Goal: Communication & Community: Share content

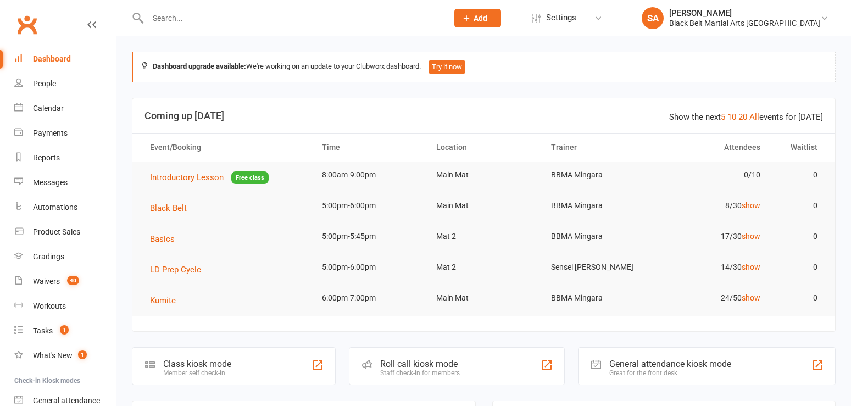
click at [154, 15] on input "text" at bounding box center [293, 17] width 296 height 15
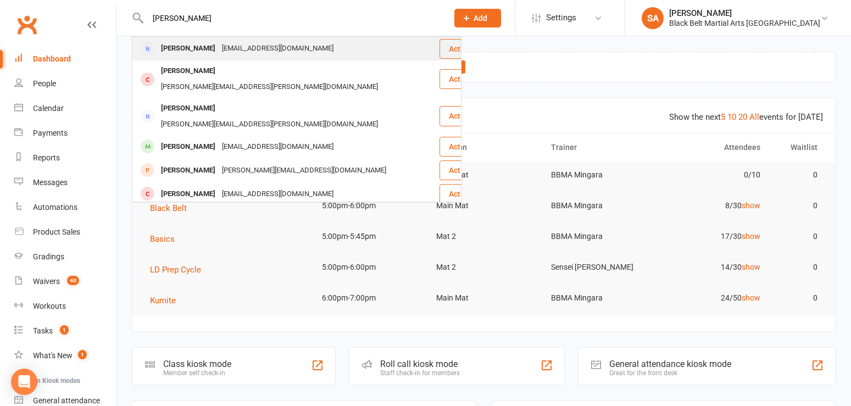
type input "daniel russel"
click at [182, 52] on div "[PERSON_NAME]" at bounding box center [188, 49] width 61 height 16
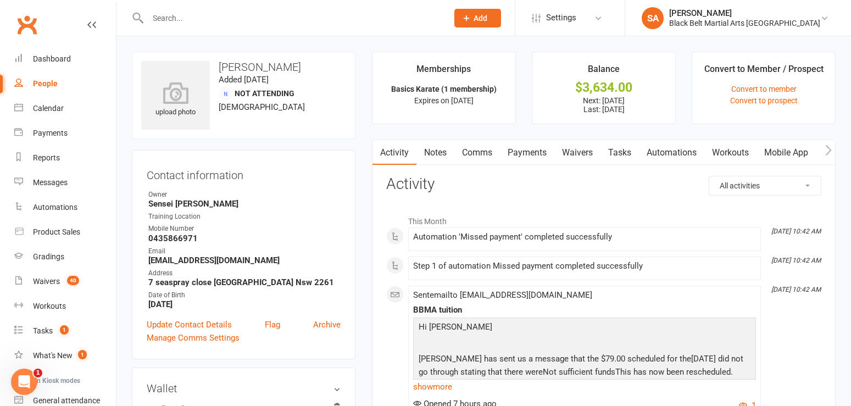
click at [527, 158] on link "Payments" at bounding box center [527, 152] width 54 height 25
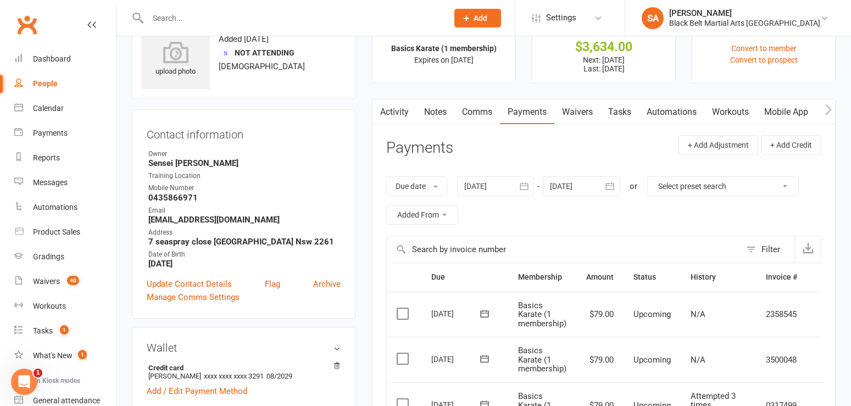
scroll to position [2, 0]
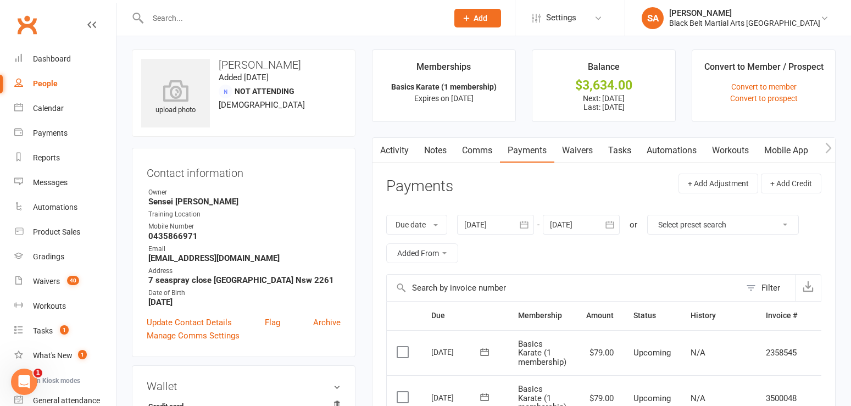
click at [477, 152] on link "Comms" at bounding box center [477, 150] width 46 height 25
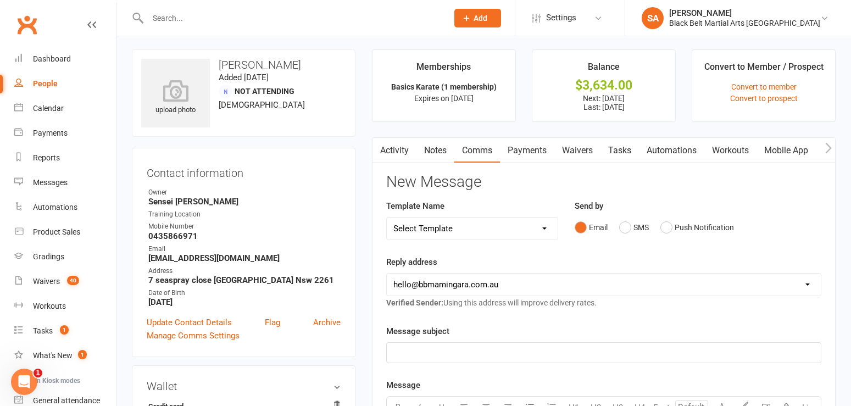
click at [523, 155] on link "Payments" at bounding box center [527, 150] width 54 height 25
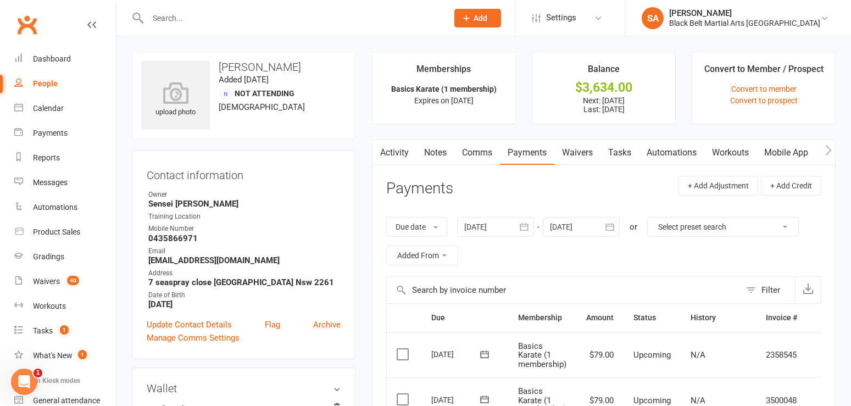
click at [474, 152] on link "Comms" at bounding box center [477, 152] width 46 height 25
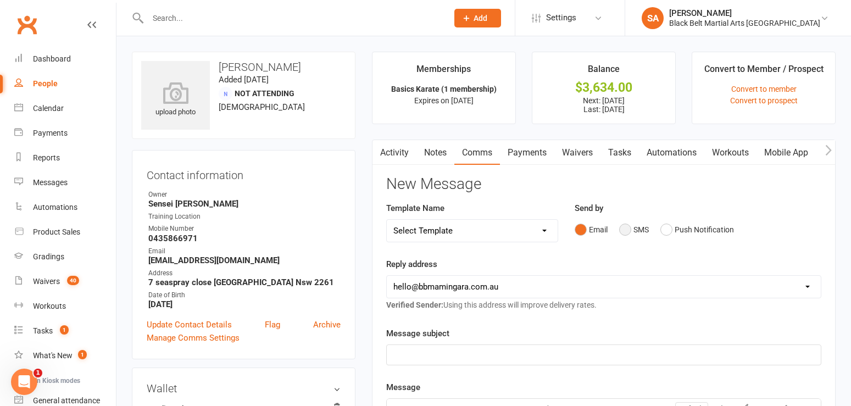
click at [626, 232] on button "SMS" at bounding box center [634, 229] width 30 height 21
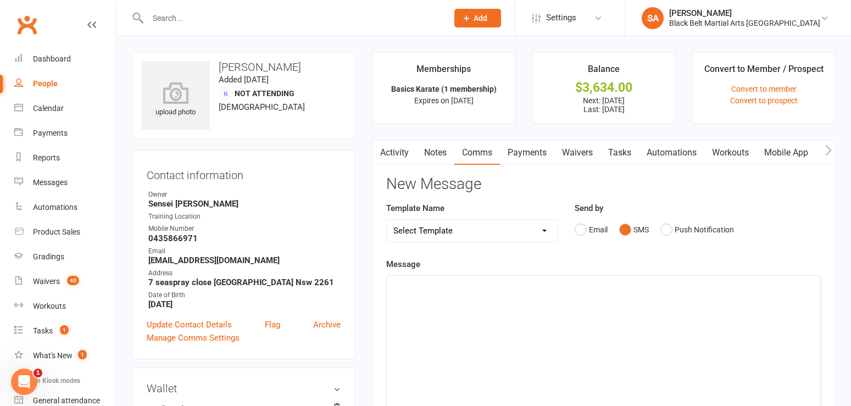
click at [542, 231] on select "Select Template [SMS] 14 Day Absentee AFU Lil Dragons [SMS] 14 day Absentee AFU…" at bounding box center [472, 231] width 171 height 22
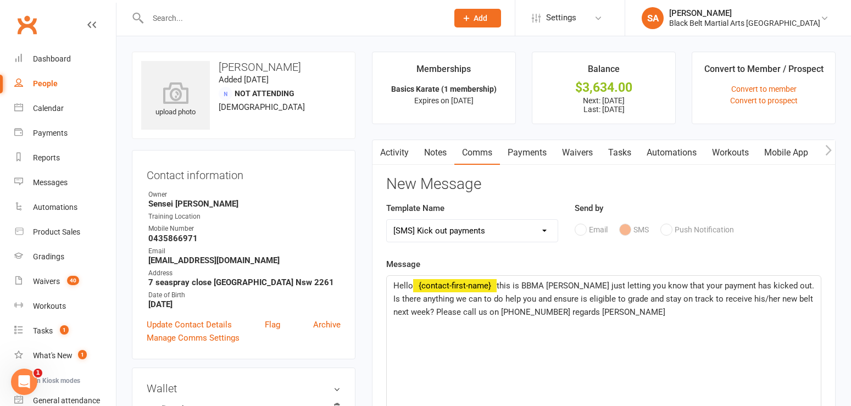
click at [544, 231] on select "Select Template [SMS] 14 Day Absentee AFU Lil Dragons [SMS] 14 day Absentee AFU…" at bounding box center [472, 231] width 171 height 22
select select "60"
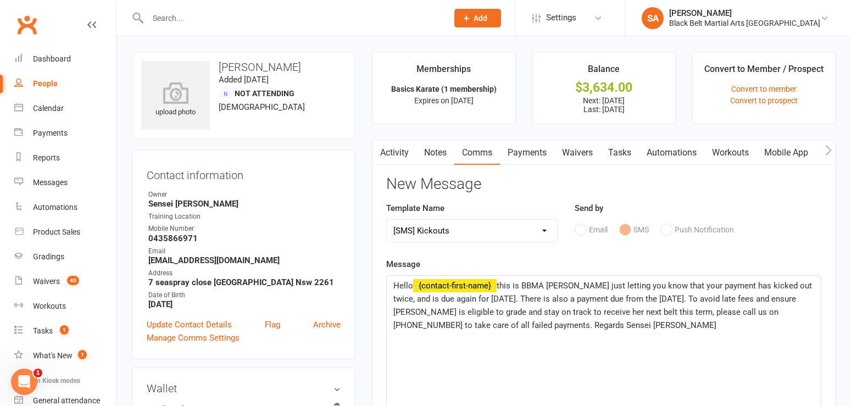
click at [627, 231] on div "Email SMS Push Notification" at bounding box center [698, 229] width 247 height 21
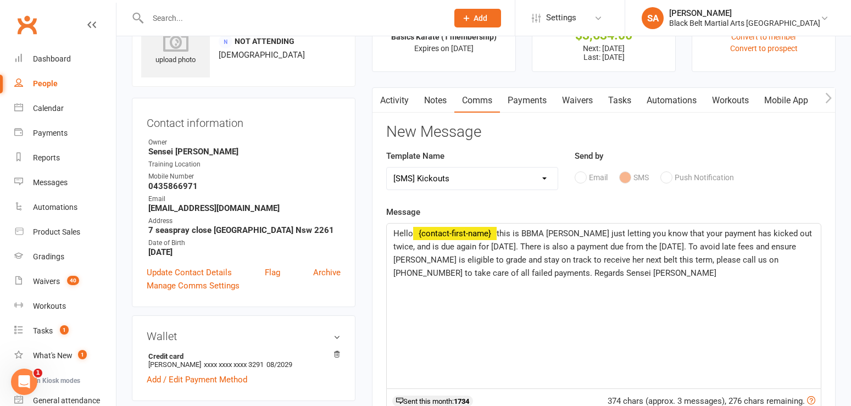
click at [799, 233] on span "this is BBMA Mingara just letting you know that your payment has kicked out twi…" at bounding box center [603, 253] width 421 height 49
click at [527, 245] on span "this is BBMA Mingara just letting you know that your payment has kicked out thr…" at bounding box center [603, 253] width 421 height 49
drag, startPoint x: 548, startPoint y: 247, endPoint x: 714, endPoint y: 246, distance: 165.9
click at [714, 246] on span "this is BBMA Mingara just letting you know that your payment has kicked out thr…" at bounding box center [603, 253] width 421 height 49
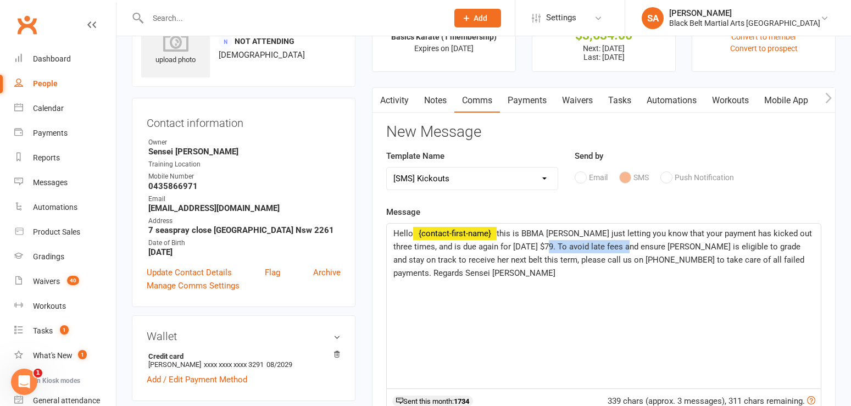
drag, startPoint x: 629, startPoint y: 245, endPoint x: 549, endPoint y: 242, distance: 79.7
click at [549, 242] on span "this is BBMA Mingara just letting you know that your payment has kicked out thr…" at bounding box center [603, 253] width 421 height 49
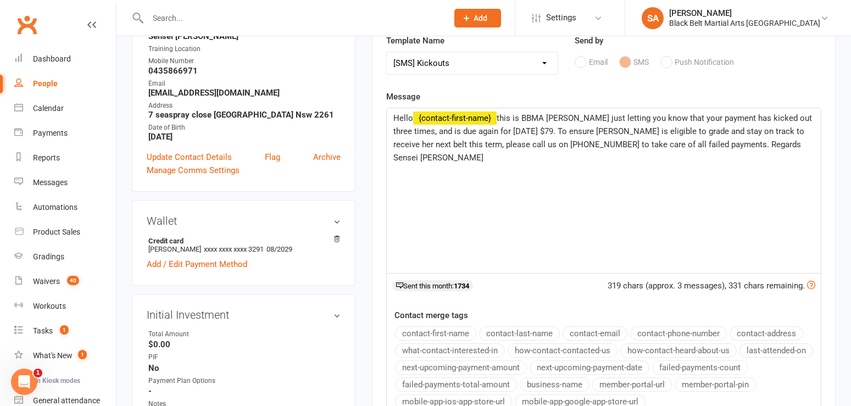
scroll to position [158, 0]
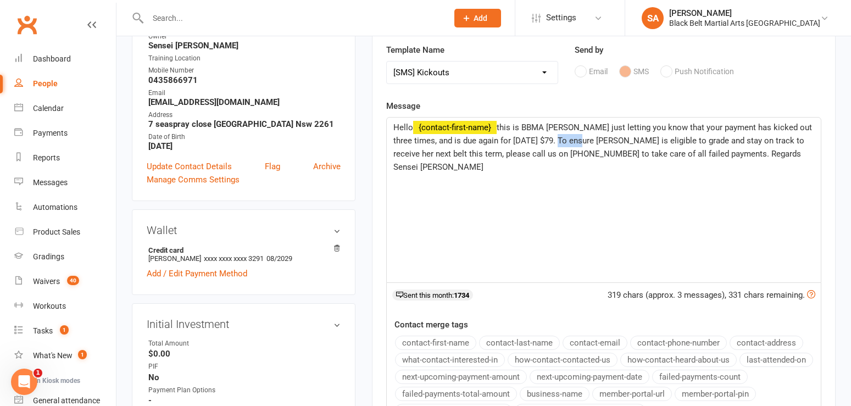
drag, startPoint x: 584, startPoint y: 141, endPoint x: 559, endPoint y: 141, distance: 24.2
click at [559, 141] on span "this is BBMA Mingara just letting you know that your payment has kicked out thr…" at bounding box center [603, 147] width 421 height 49
drag, startPoint x: 607, startPoint y: 140, endPoint x: 582, endPoint y: 140, distance: 24.7
click at [582, 140] on span "this is BBMA Mingara just letting you know that your payment has kicked out thr…" at bounding box center [603, 147] width 421 height 49
click at [763, 137] on span "this is BBMA Mingara just letting you know that your payment has kicked out thr…" at bounding box center [603, 147] width 421 height 49
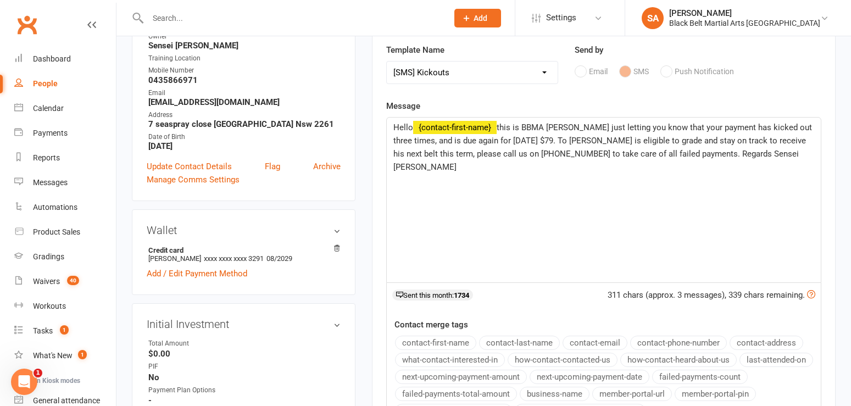
click at [781, 140] on span "this is BBMA Mingara just letting you know that your payment has kicked out thr…" at bounding box center [603, 147] width 421 height 49
drag, startPoint x: 814, startPoint y: 143, endPoint x: 798, endPoint y: 142, distance: 16.5
click at [798, 142] on div "Hello ﻿ {contact-first-name} this is BBMA Mingara just letting you know that yo…" at bounding box center [604, 200] width 434 height 165
drag, startPoint x: 410, startPoint y: 154, endPoint x: 394, endPoint y: 154, distance: 16.5
click at [394, 154] on span "this is BBMA Mingara just letting you know that your payment has kicked out thr…" at bounding box center [603, 147] width 421 height 49
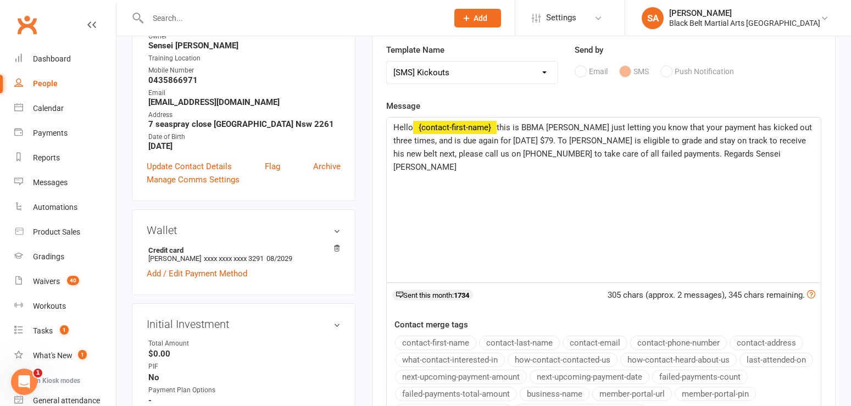
click at [579, 154] on span "this is BBMA Mingara just letting you know that your payment has kicked out thr…" at bounding box center [603, 147] width 421 height 49
click at [556, 142] on span "this is BBMA Mingara just letting you know that your payment has kicked out thr…" at bounding box center [603, 147] width 421 height 49
drag, startPoint x: 559, startPoint y: 142, endPoint x: 548, endPoint y: 138, distance: 11.1
click at [548, 138] on span "this is BBMA Mingara just letting you know that your payment has kicked out thr…" at bounding box center [603, 147] width 421 height 49
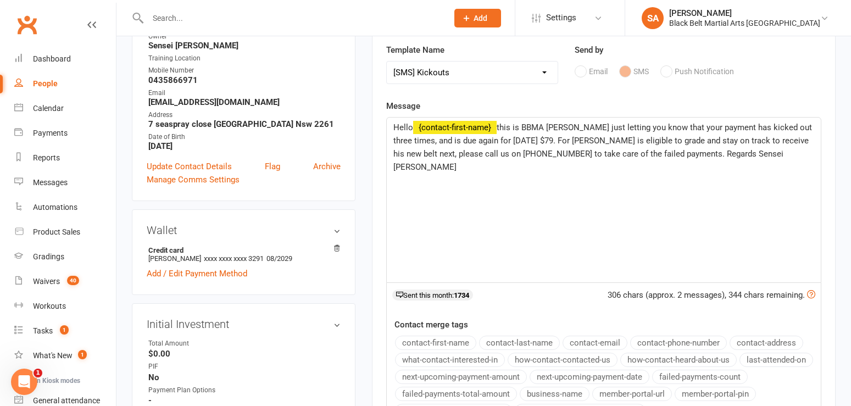
click at [591, 142] on span "this is BBMA Mingara just letting you know that your payment has kicked out thr…" at bounding box center [603, 147] width 421 height 49
click at [408, 155] on span "this is BBMA Mingara just letting you know that your payment has kicked out thr…" at bounding box center [603, 147] width 421 height 49
click at [664, 154] on span "this is BBMA Mingara just letting you know that your payment has kicked out thr…" at bounding box center [603, 147] width 421 height 49
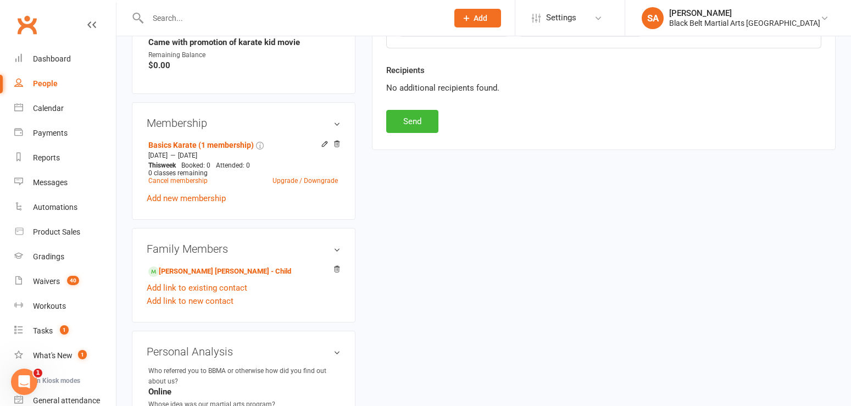
scroll to position [534, 0]
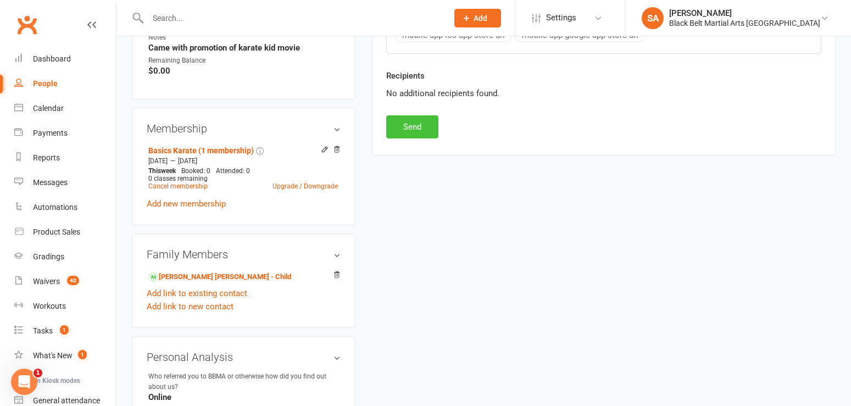
click at [413, 129] on button "Send" at bounding box center [412, 126] width 52 height 23
select select
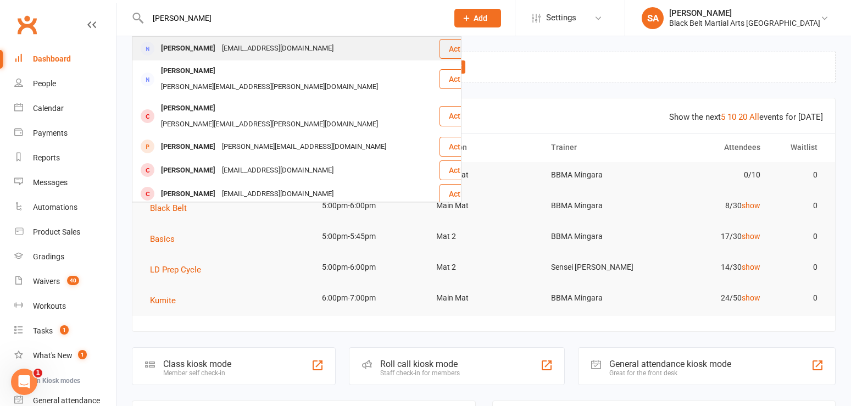
type input "[PERSON_NAME]"
click at [186, 50] on div "[PERSON_NAME]" at bounding box center [188, 49] width 61 height 16
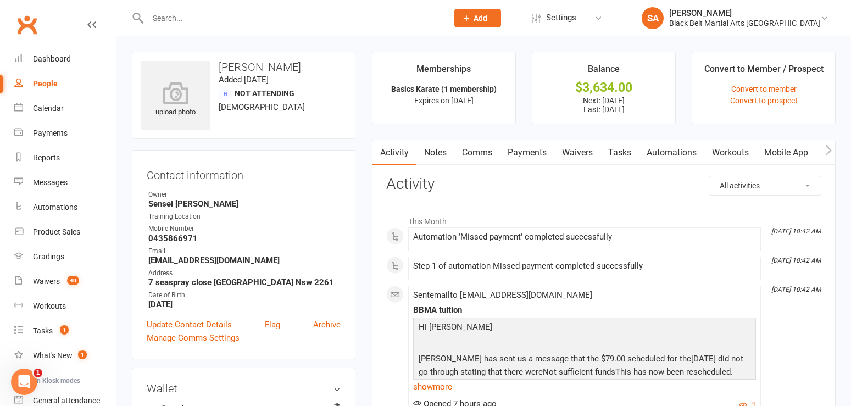
click at [537, 159] on link "Payments" at bounding box center [527, 152] width 54 height 25
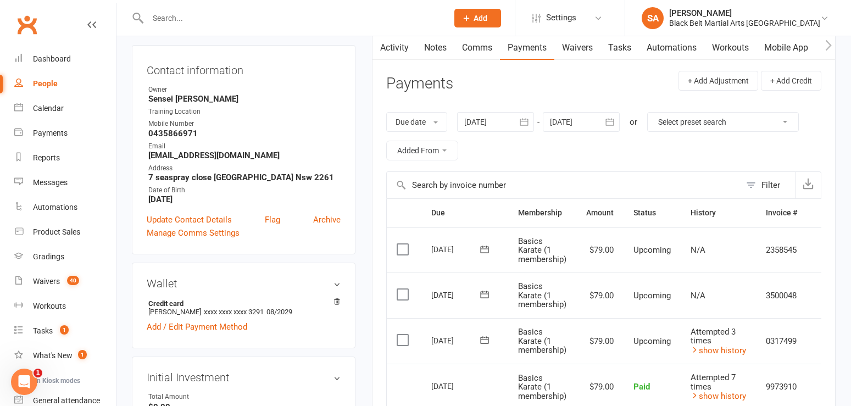
scroll to position [106, 0]
